Goal: Task Accomplishment & Management: Manage account settings

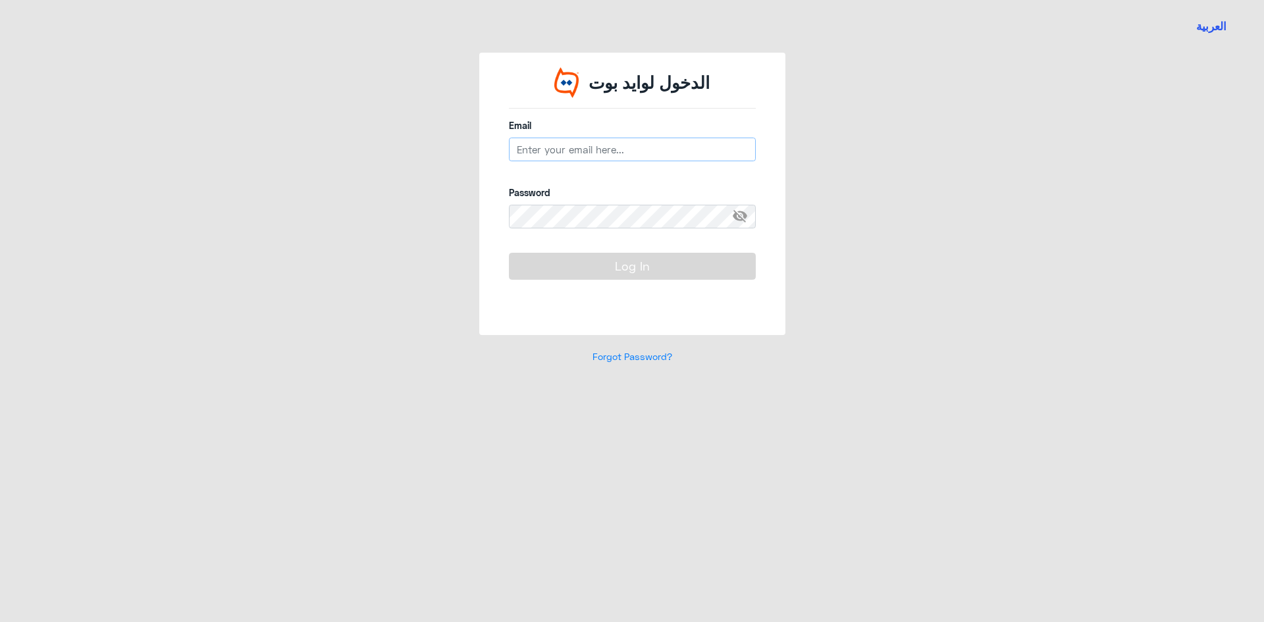
click at [606, 157] on input "email" at bounding box center [632, 150] width 247 height 24
type input "ش"
click at [509, 253] on button "Log In" at bounding box center [632, 266] width 247 height 26
type input "[EMAIL_ADDRESS][DOMAIN_NAME]"
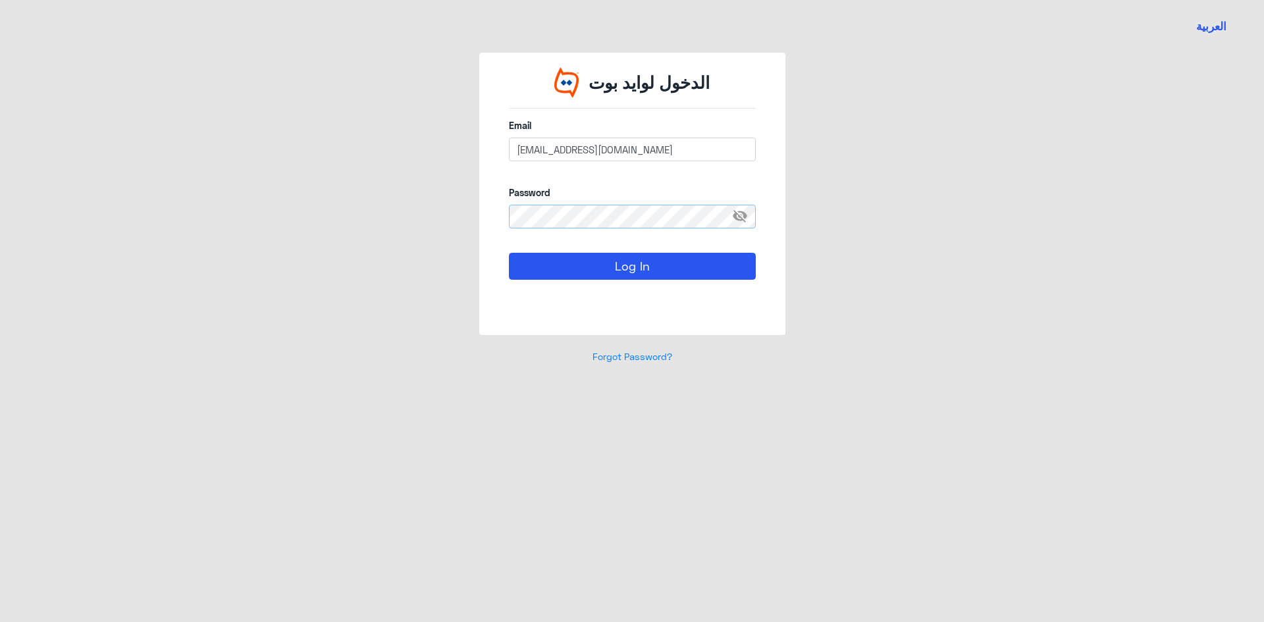
click at [509, 253] on button "Log In" at bounding box center [632, 266] width 247 height 26
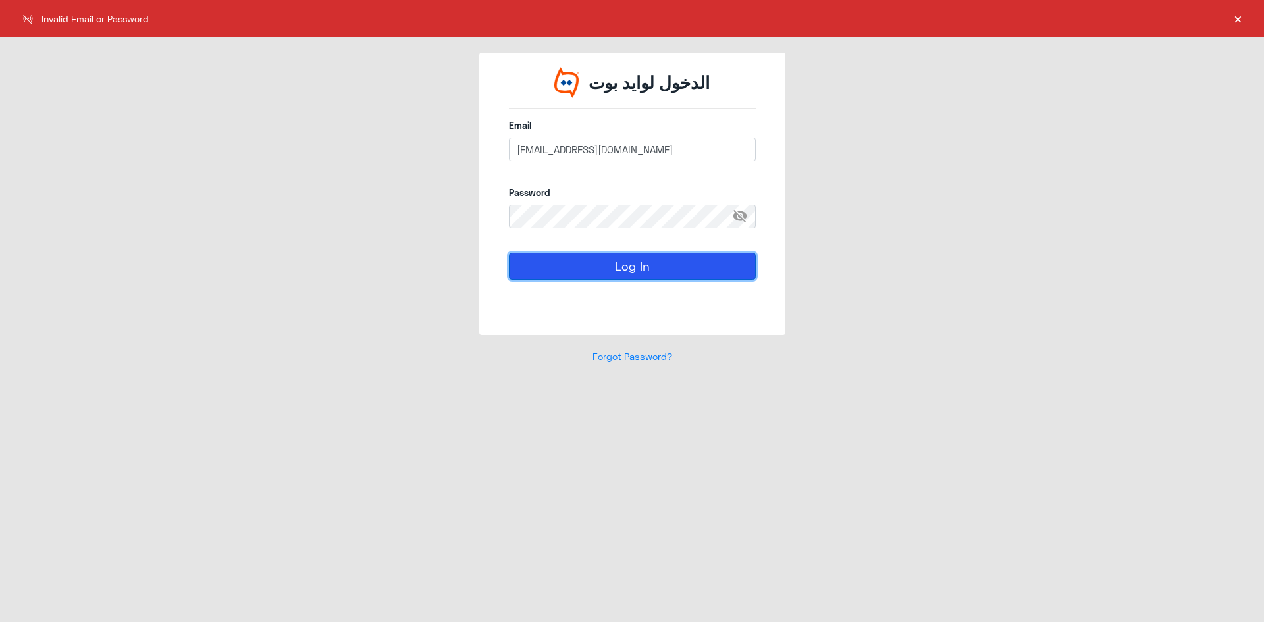
click at [617, 267] on button "Log In" at bounding box center [632, 266] width 247 height 26
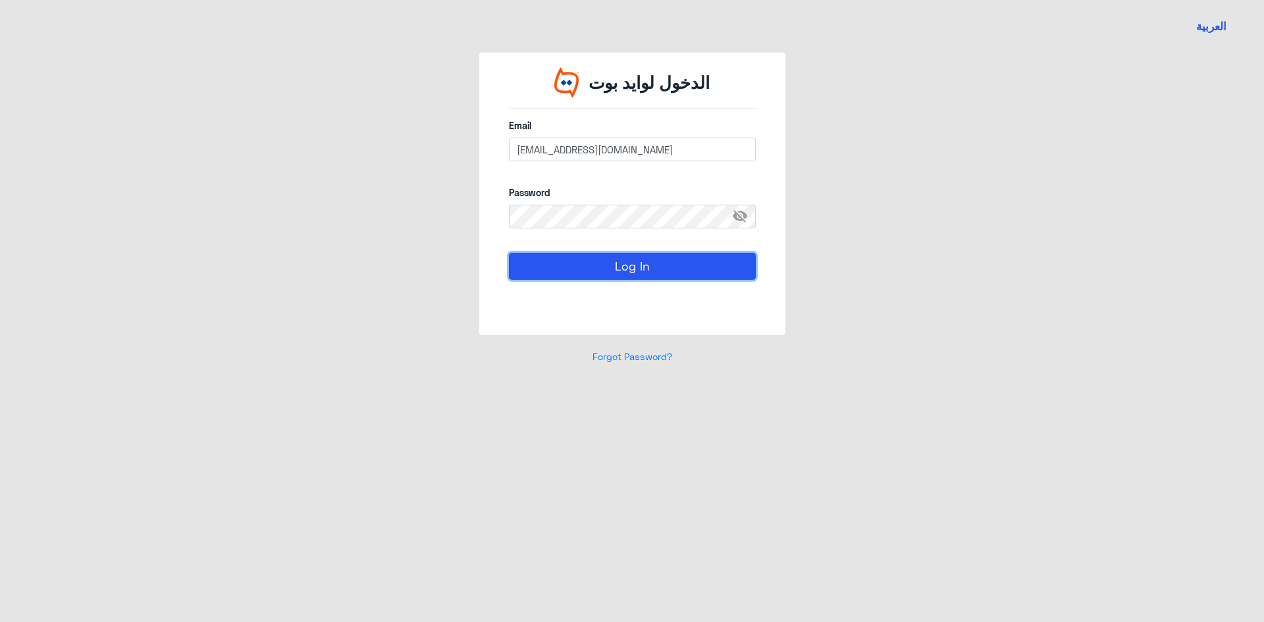
click at [617, 267] on button "Log In" at bounding box center [632, 266] width 247 height 26
click at [741, 213] on span "visibility_off" at bounding box center [744, 217] width 24 height 24
click at [509, 253] on button "Log In" at bounding box center [632, 266] width 247 height 26
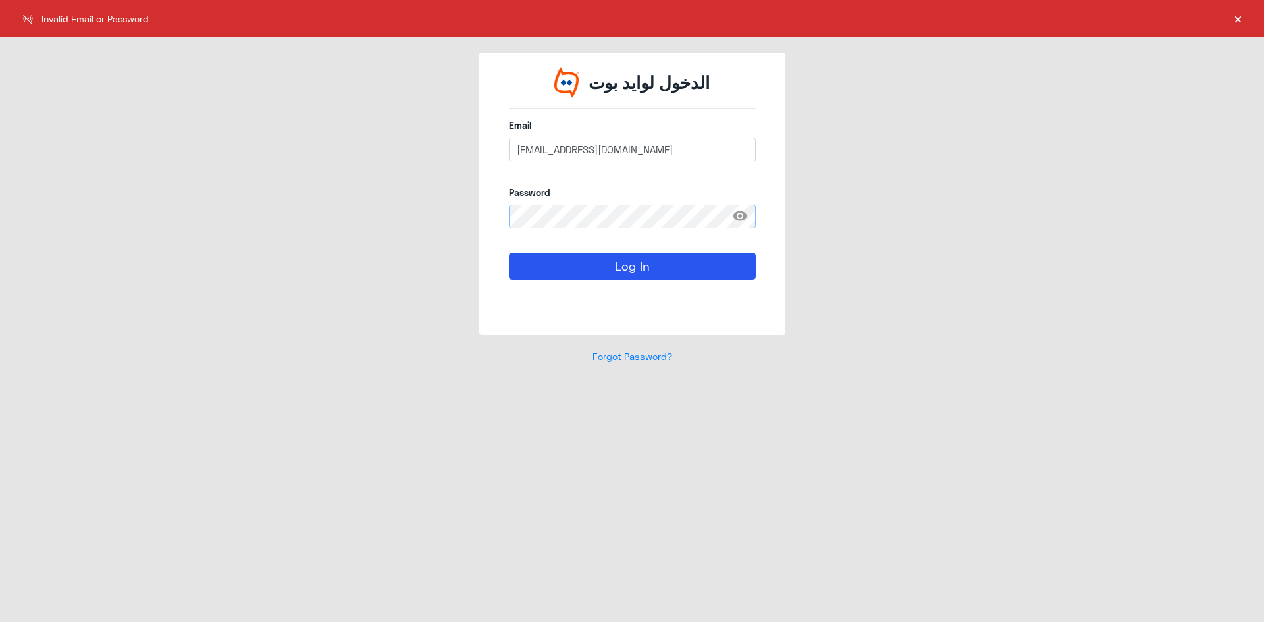
click at [500, 221] on div "الدخول [PERSON_NAME] Email [EMAIL_ADDRESS][DOMAIN_NAME] Password visibility Log…" at bounding box center [632, 194] width 306 height 282
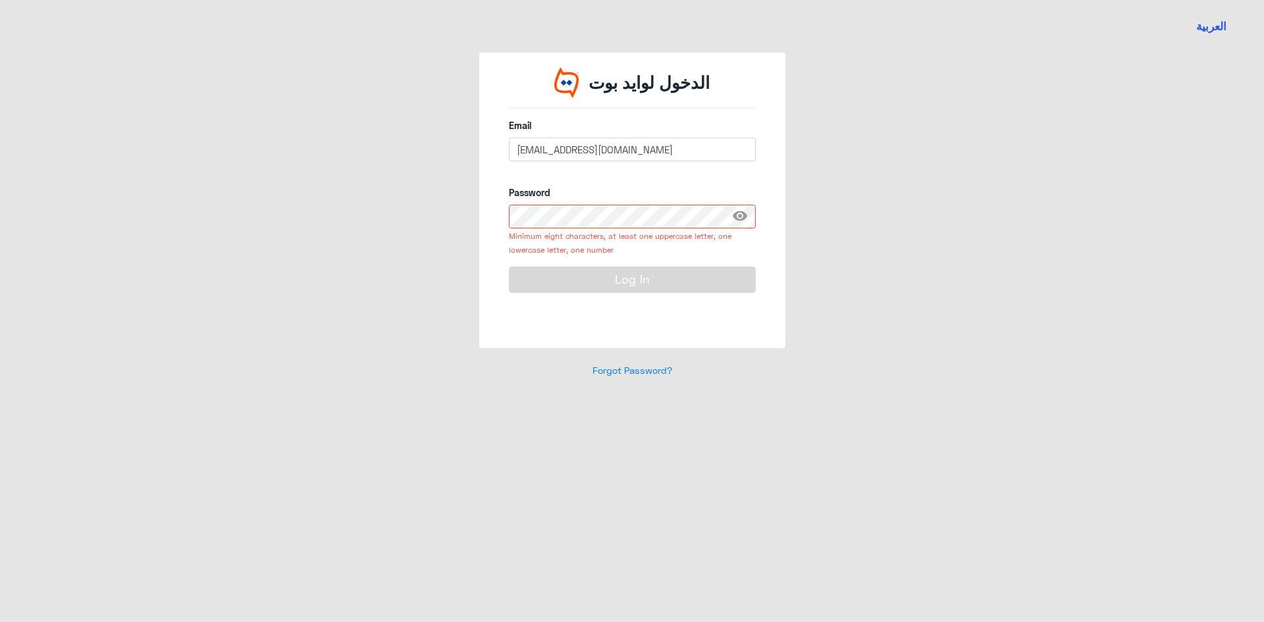
click at [509, 267] on button "Log In" at bounding box center [632, 280] width 247 height 26
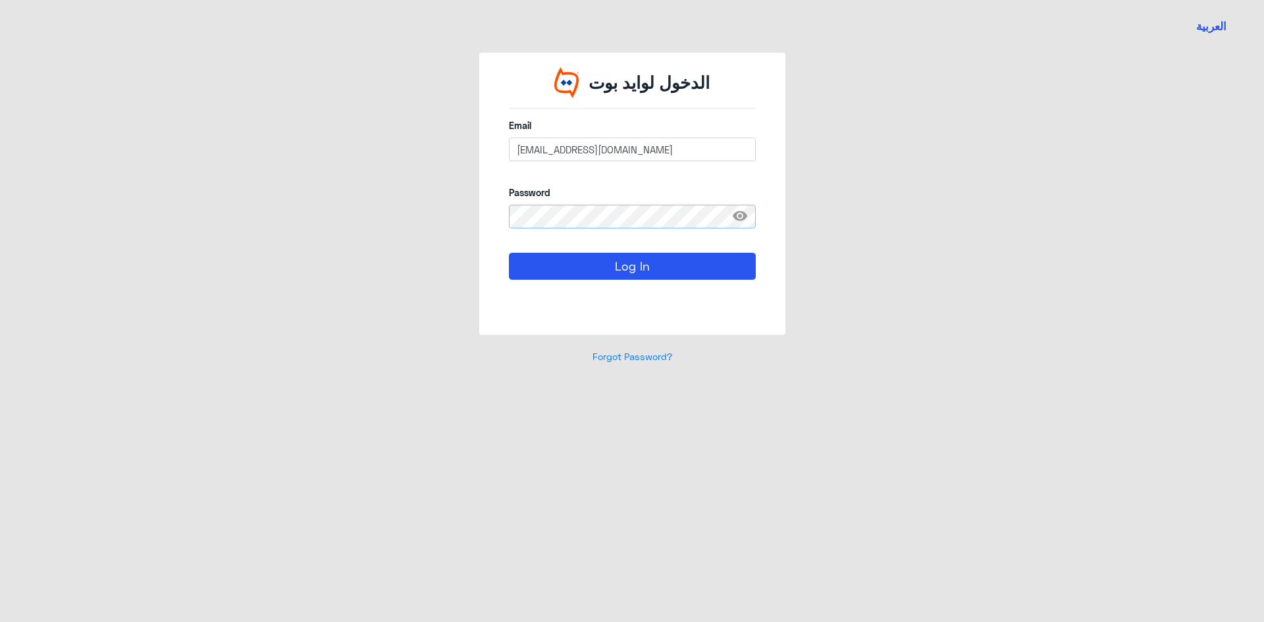
click at [509, 253] on button "Log In" at bounding box center [632, 266] width 247 height 26
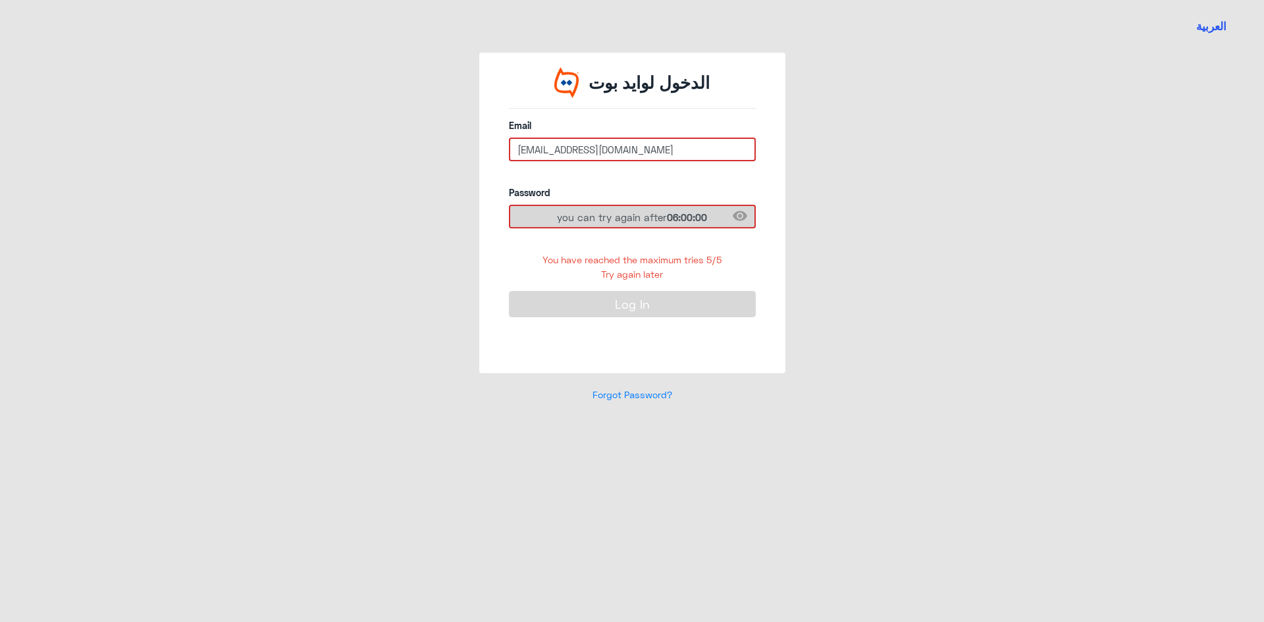
click at [604, 218] on span "you can try again after 06:00:00" at bounding box center [632, 217] width 150 height 14
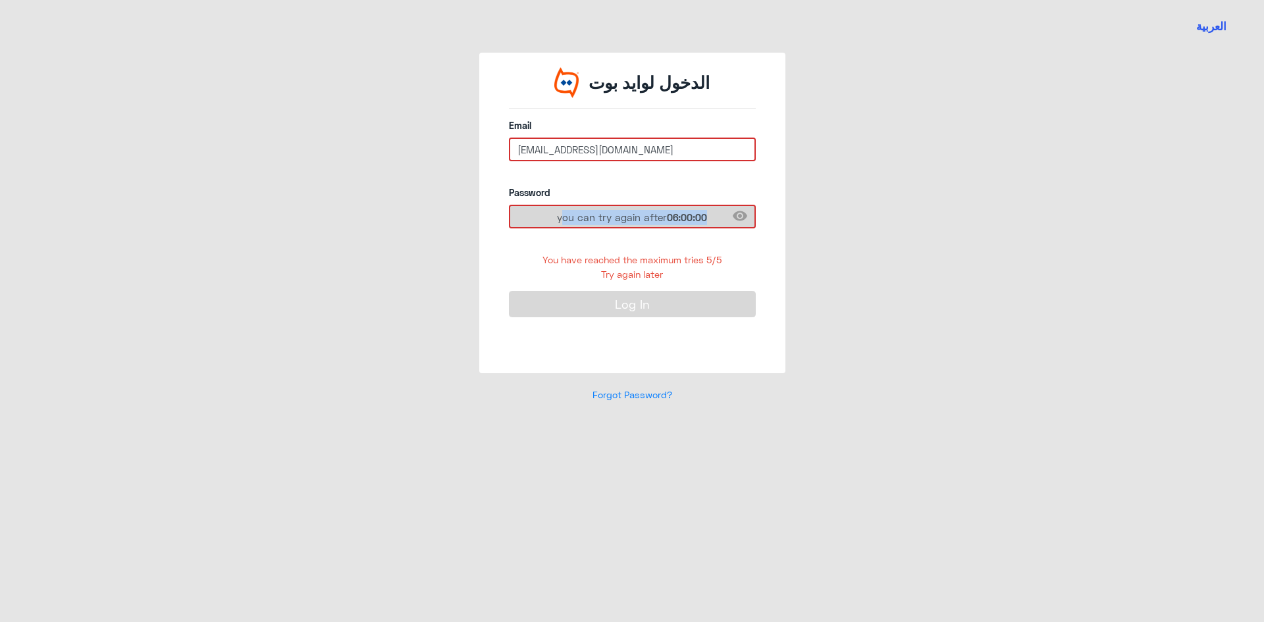
click at [604, 218] on span "you can try again after 06:00:00" at bounding box center [632, 217] width 150 height 14
click at [735, 210] on div "you can try again after 06:00:00" at bounding box center [632, 217] width 247 height 24
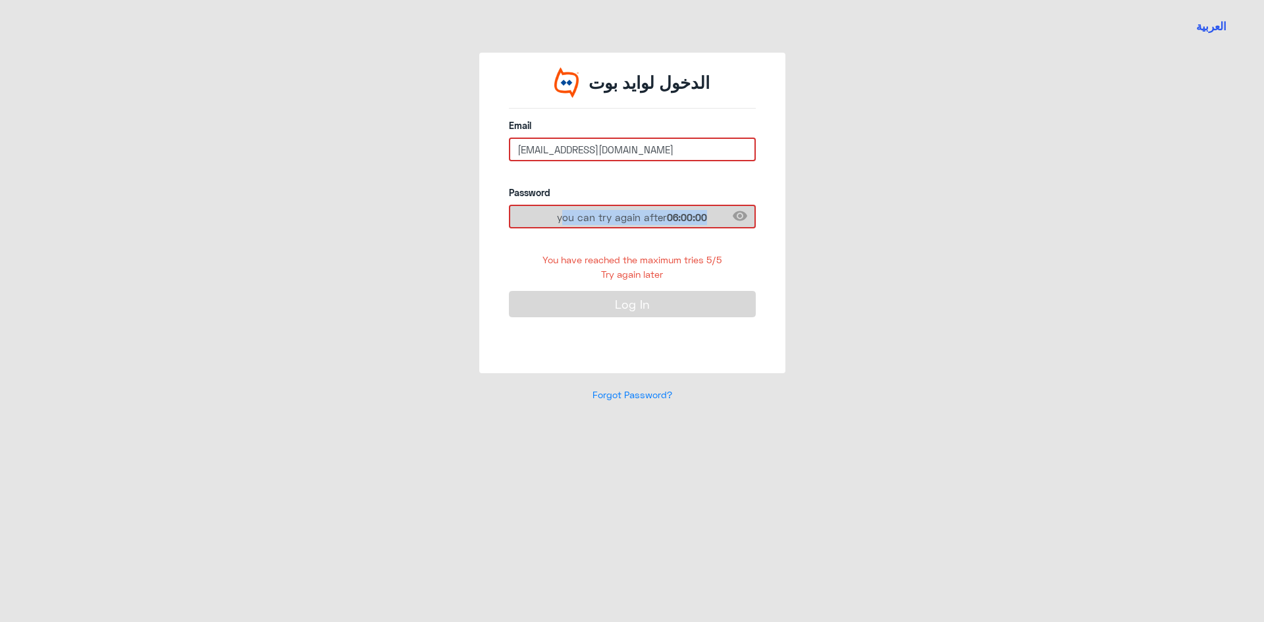
click at [735, 210] on div "you can try again after 06:00:00" at bounding box center [632, 217] width 247 height 24
